Goal: Task Accomplishment & Management: Manage account settings

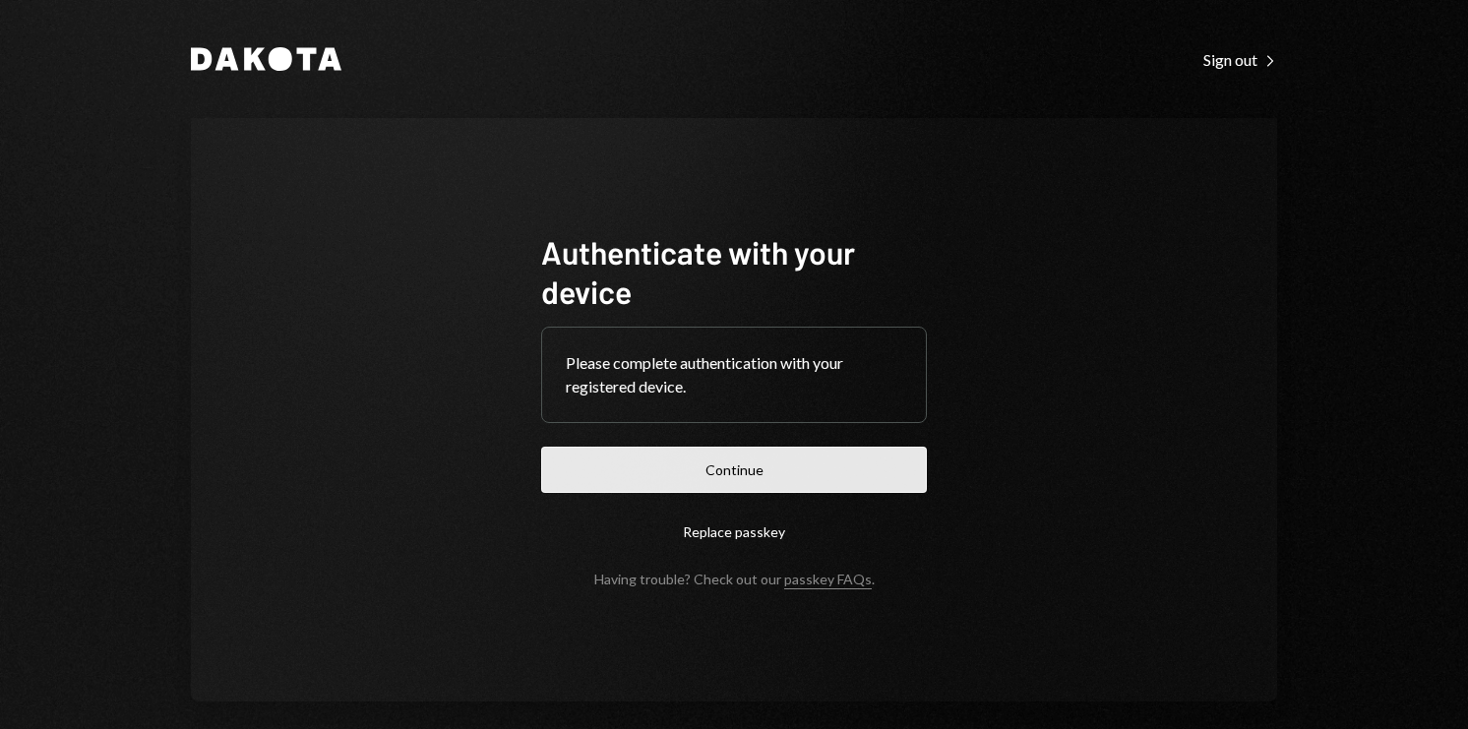
click at [761, 468] on button "Continue" at bounding box center [734, 470] width 386 height 46
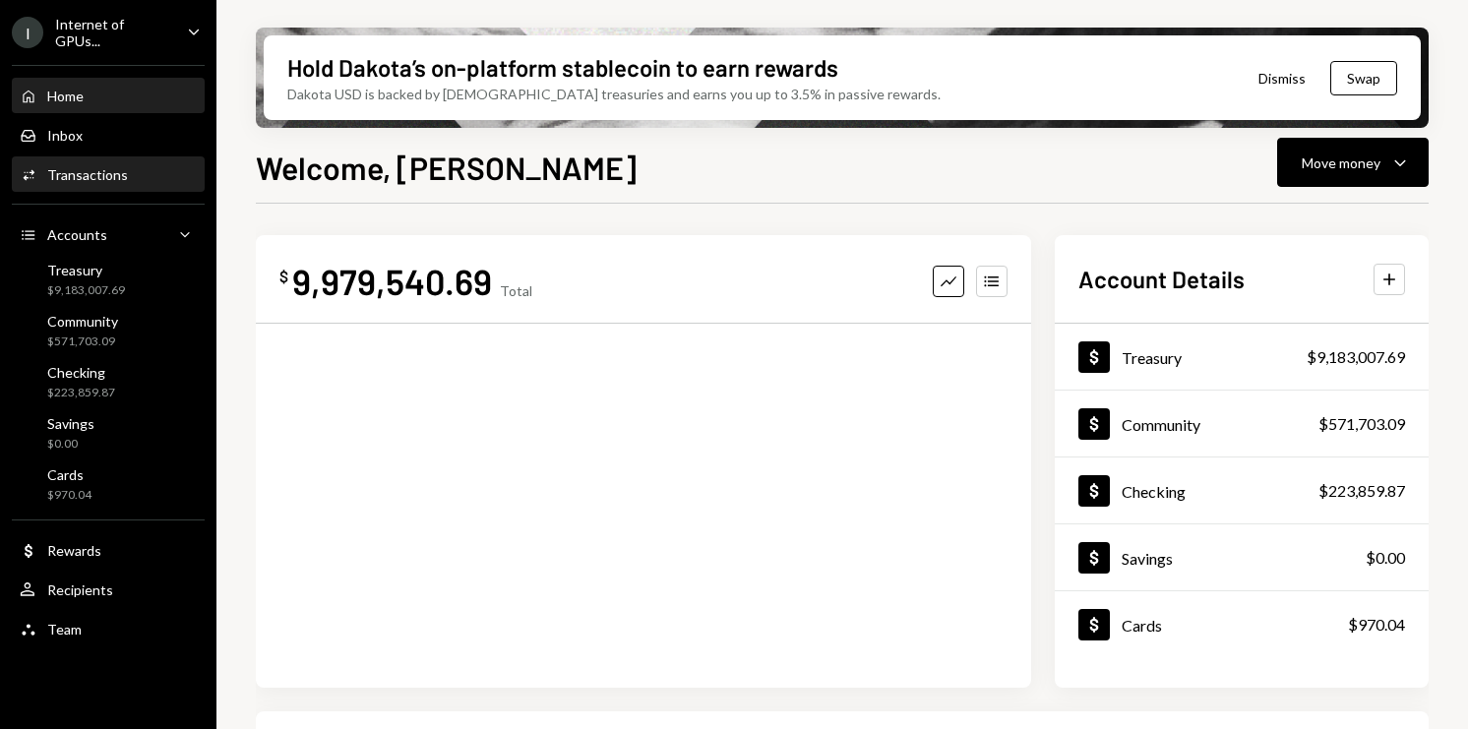
click at [123, 179] on div "Transactions" at bounding box center [87, 174] width 81 height 17
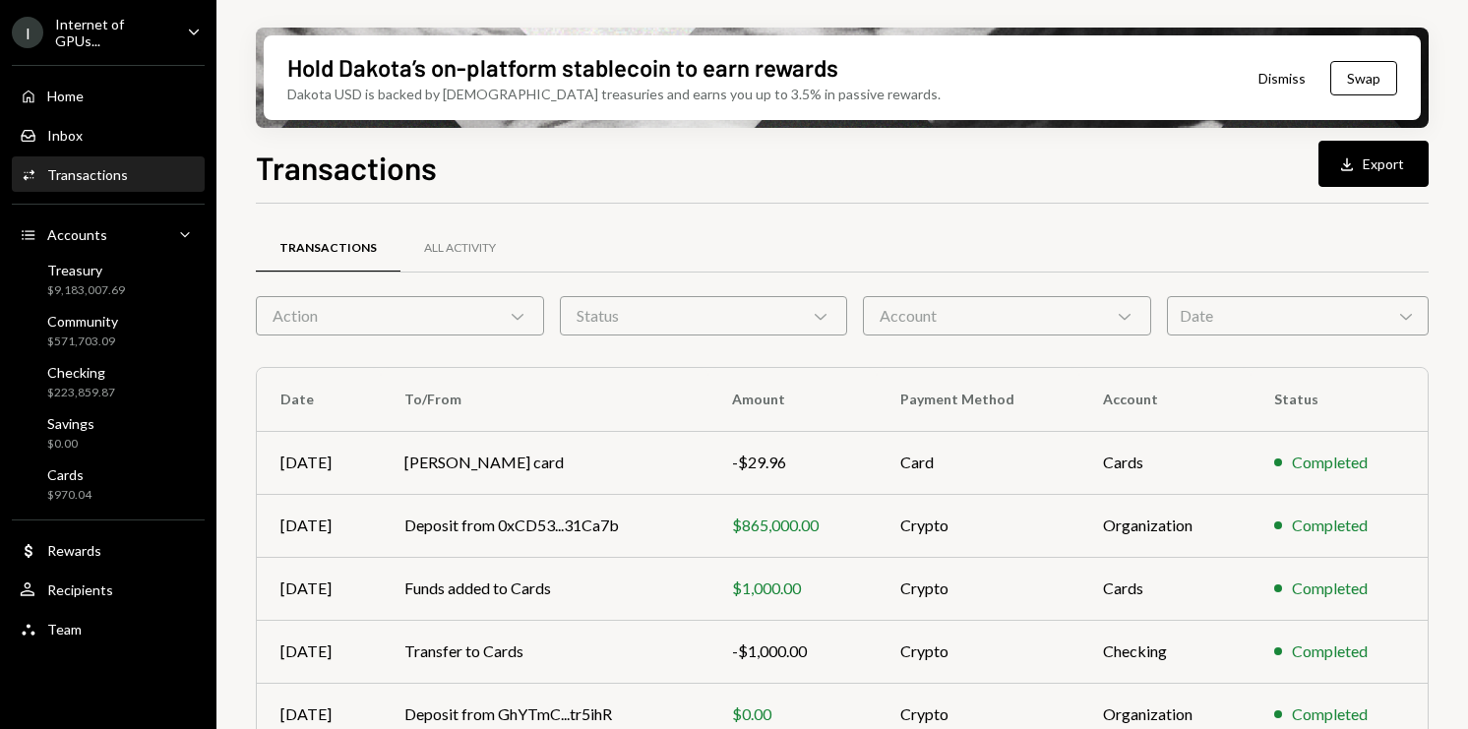
click at [450, 322] on div "Action Chevron Down" at bounding box center [400, 315] width 288 height 39
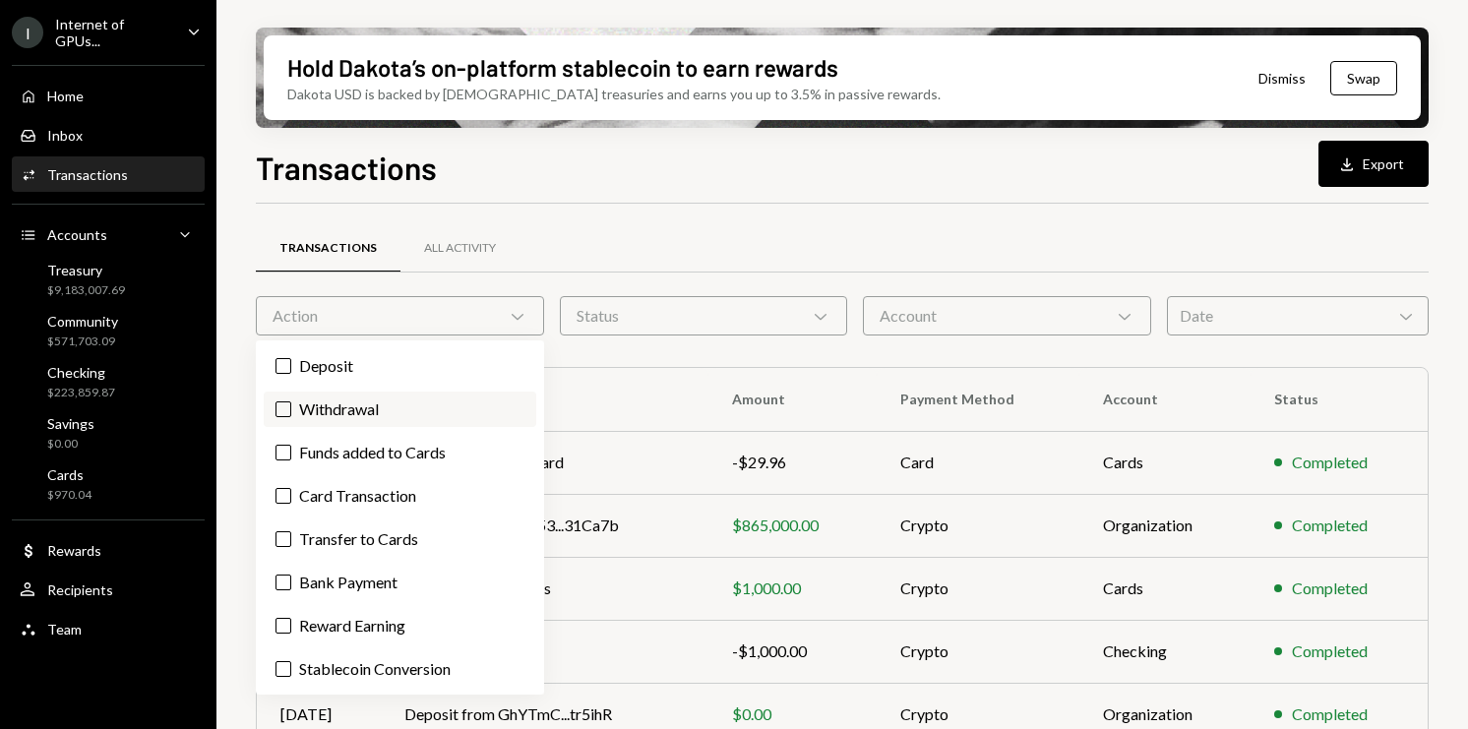
click at [331, 397] on label "Withdrawal" at bounding box center [400, 409] width 273 height 35
click at [291, 402] on button "Withdrawal" at bounding box center [284, 410] width 16 height 16
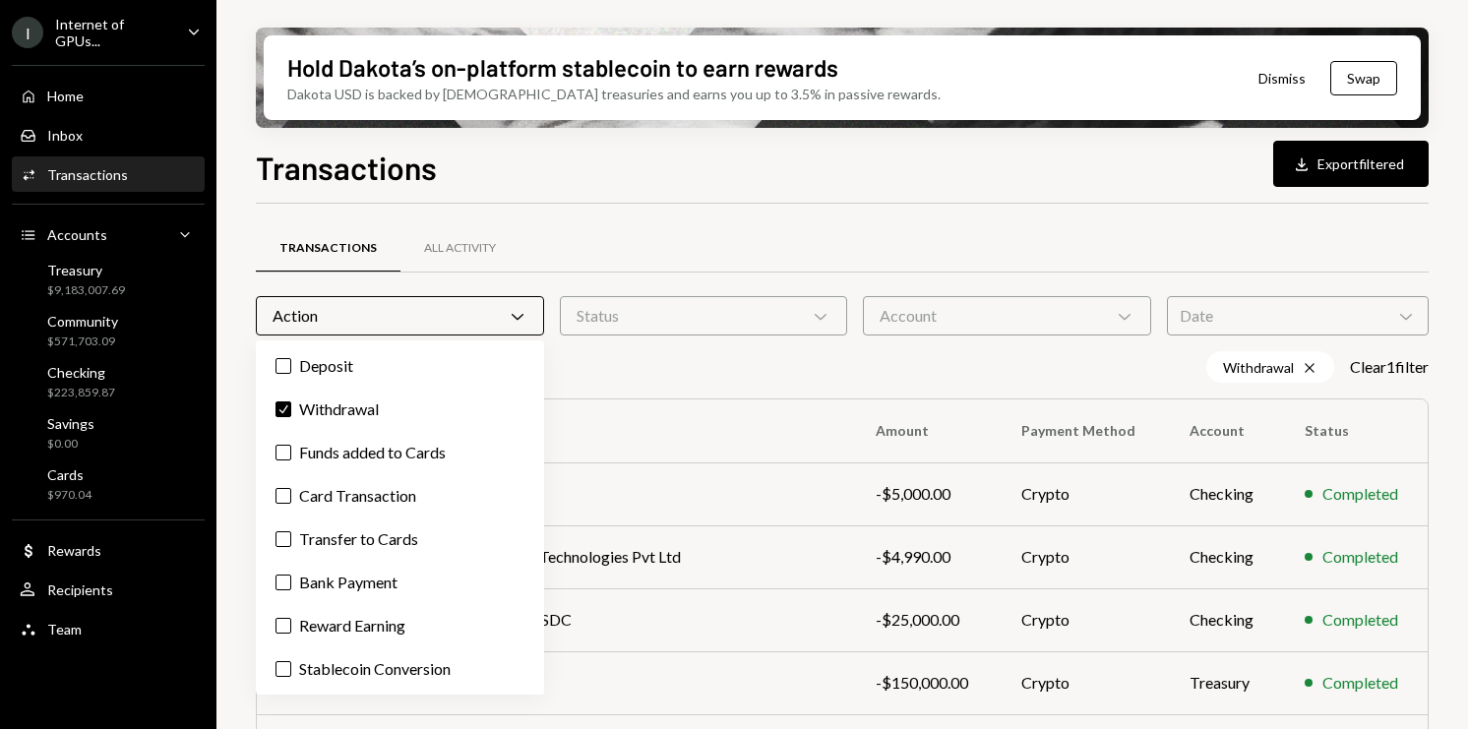
click at [243, 402] on div "Hold Dakota’s on-platform stablecoin to earn rewards Dakota USD is backed by U.…" at bounding box center [843, 364] width 1252 height 729
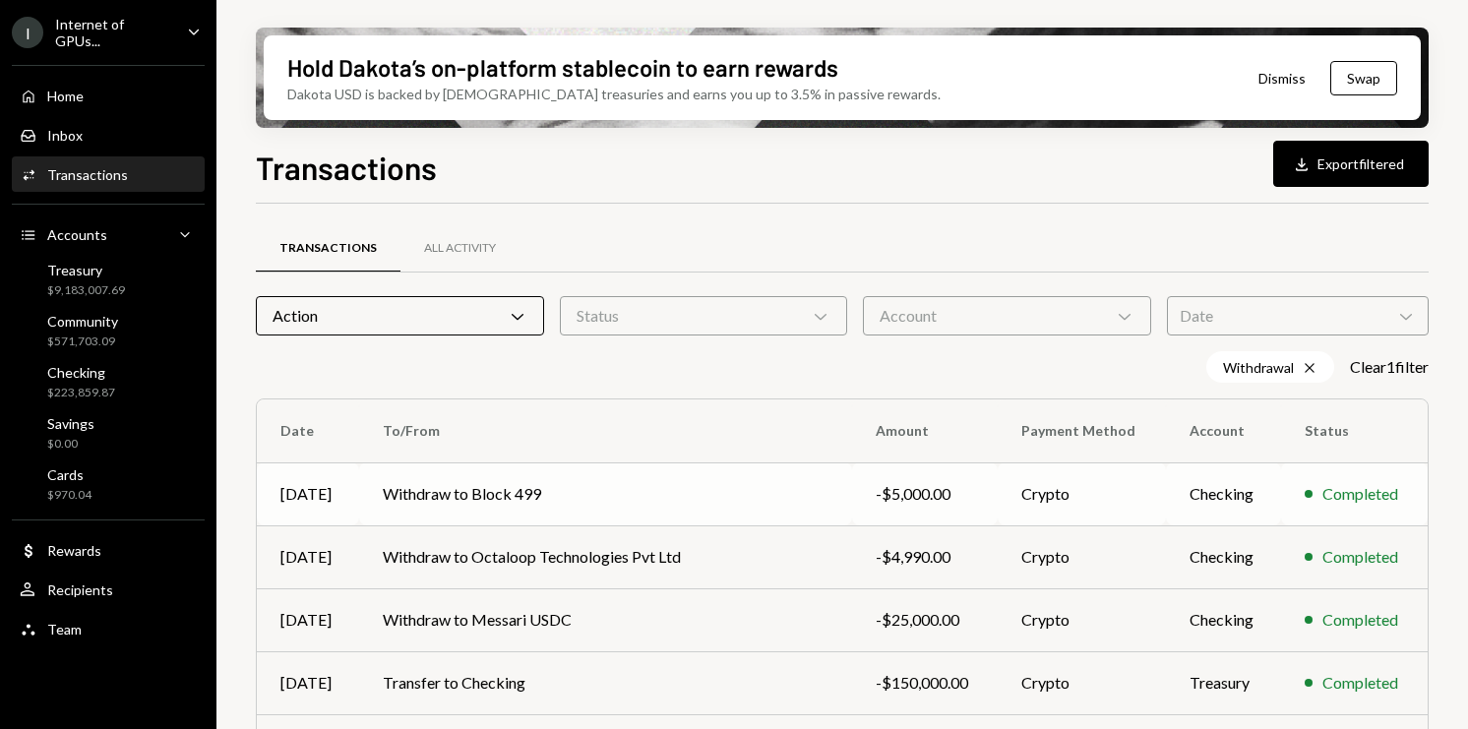
click at [531, 500] on td "Withdraw to Block 499" at bounding box center [605, 494] width 493 height 63
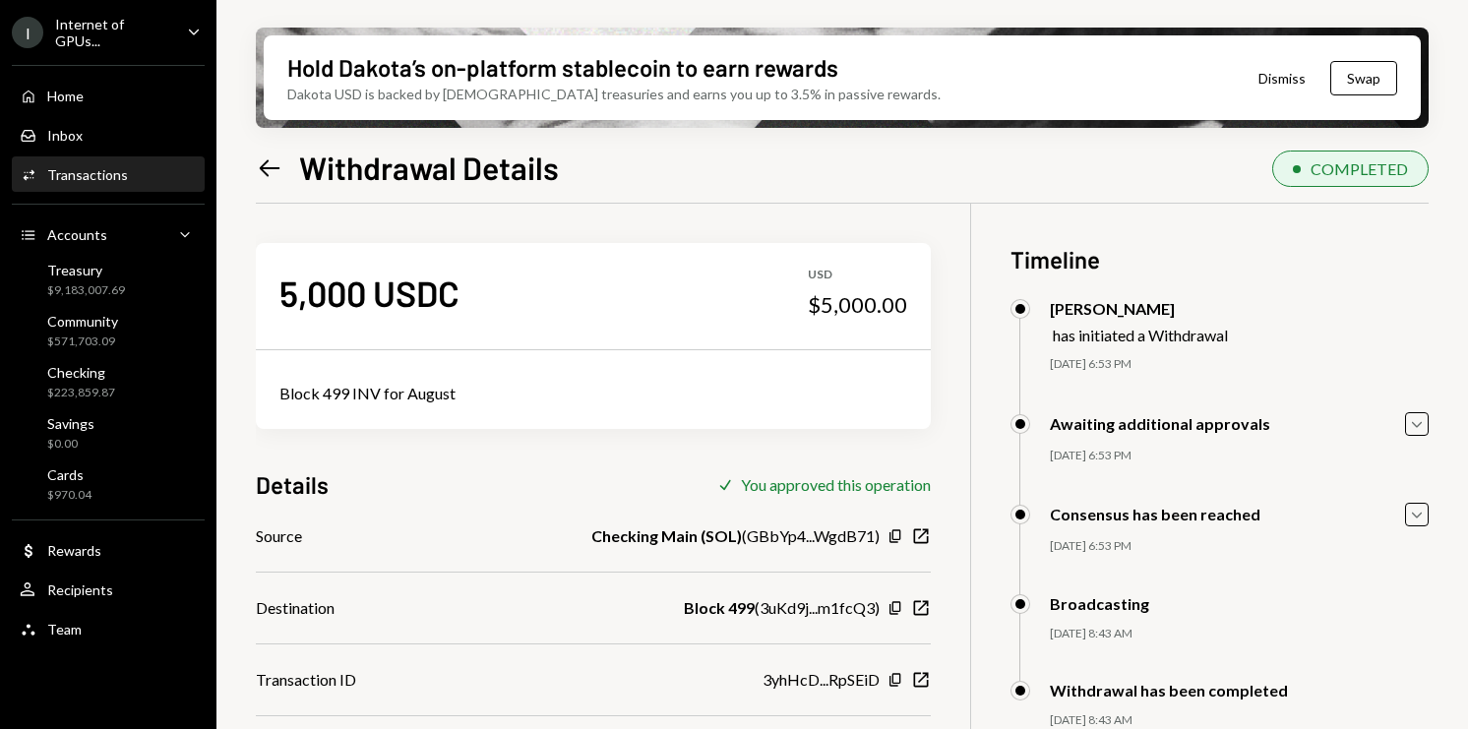
scroll to position [157, 0]
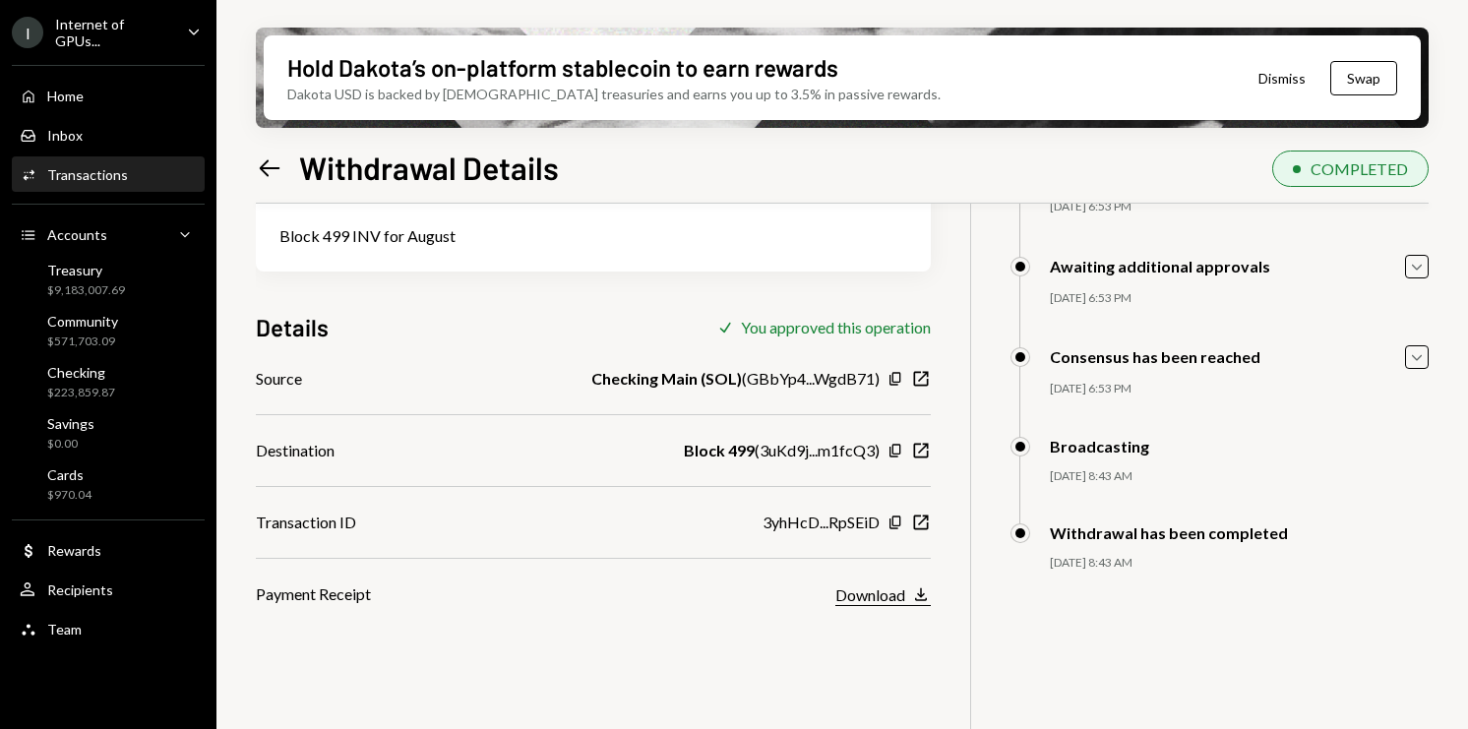
click at [890, 591] on div "Download" at bounding box center [871, 595] width 70 height 19
click at [158, 73] on div "Home Home Inbox Inbox Activities Transactions Accounts Accounts Caret Down Trea…" at bounding box center [108, 351] width 217 height 597
click at [147, 84] on div "Home Home" at bounding box center [108, 96] width 177 height 33
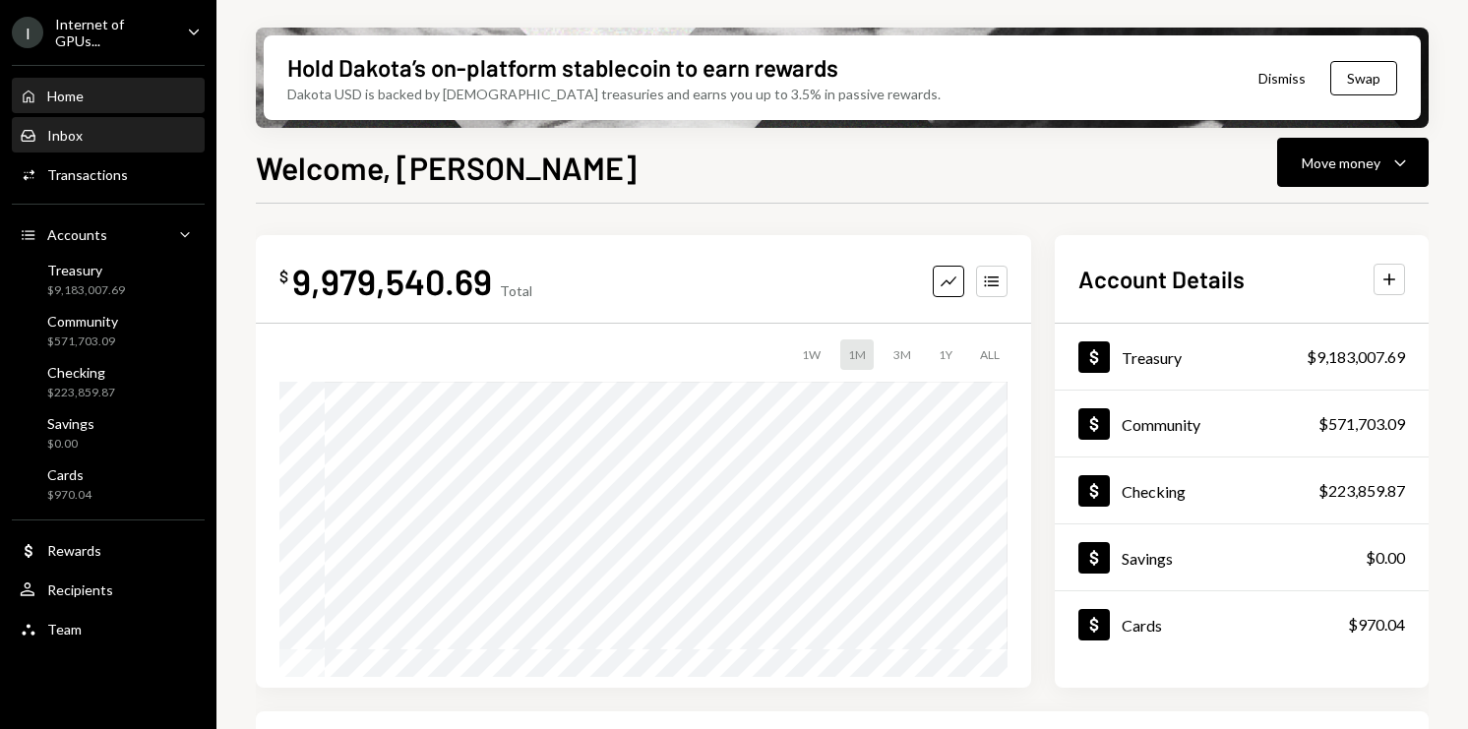
click at [103, 143] on div "Inbox Inbox" at bounding box center [108, 135] width 177 height 33
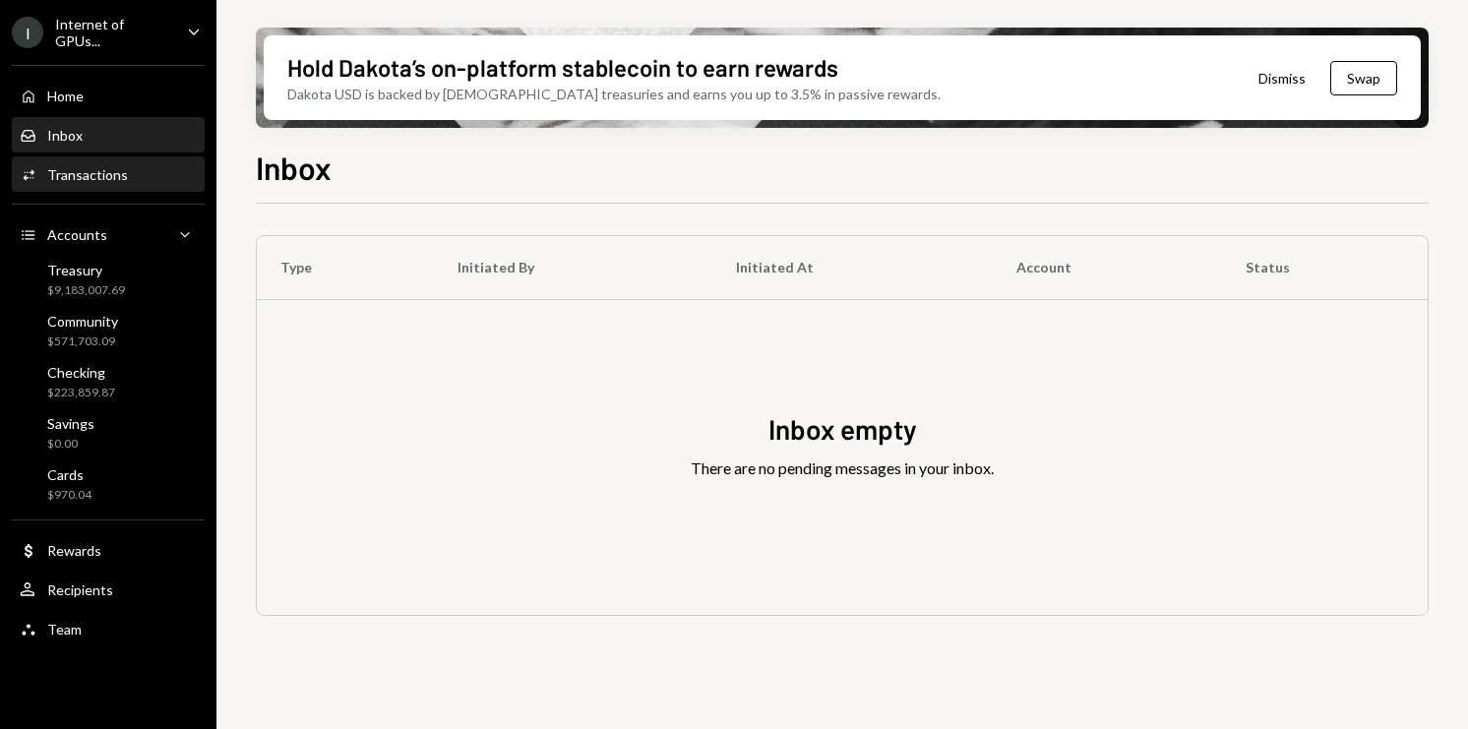
click at [117, 181] on div "Activities Transactions" at bounding box center [74, 175] width 108 height 18
